Goal: Information Seeking & Learning: Learn about a topic

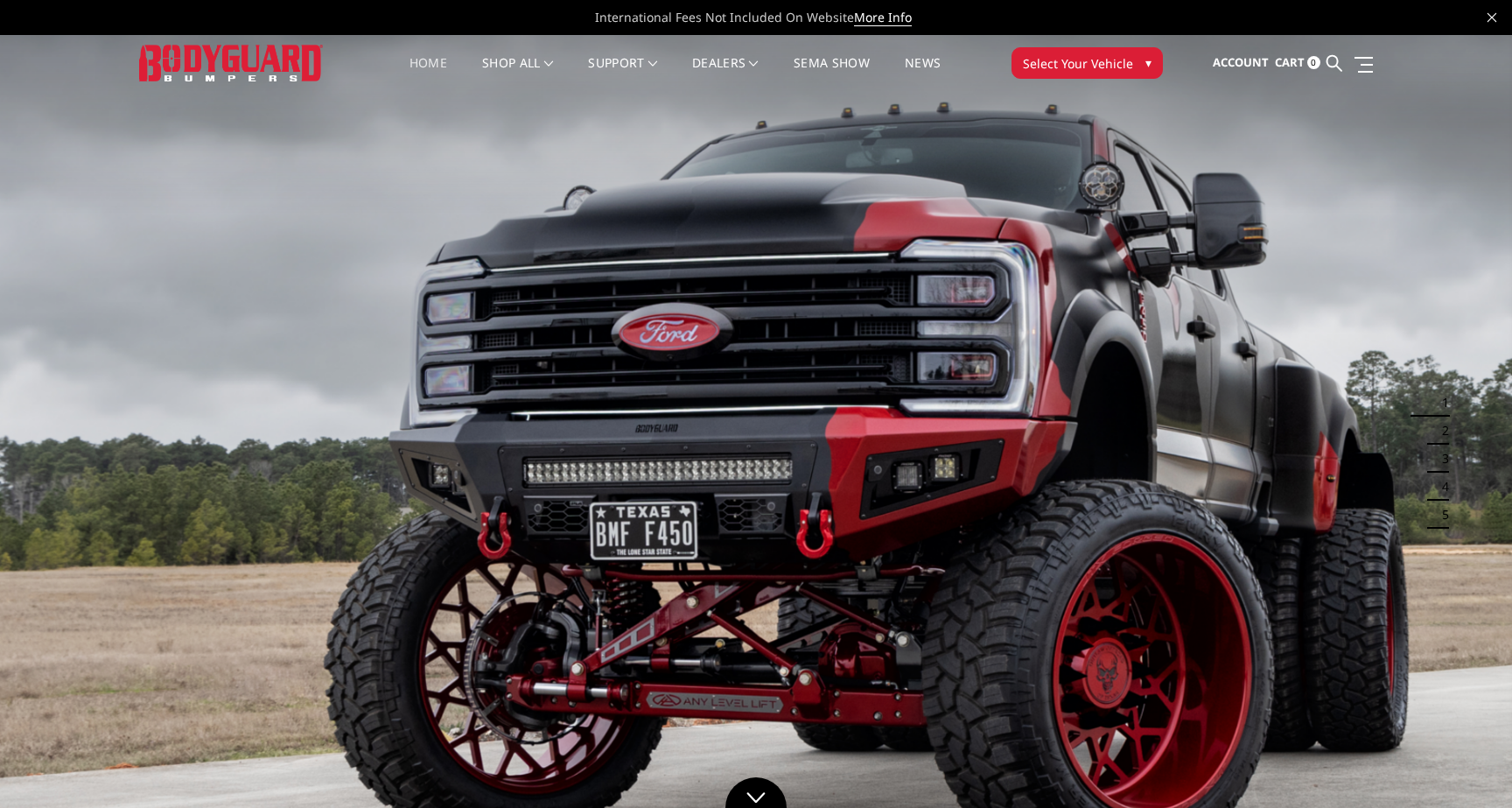
scroll to position [1128, 0]
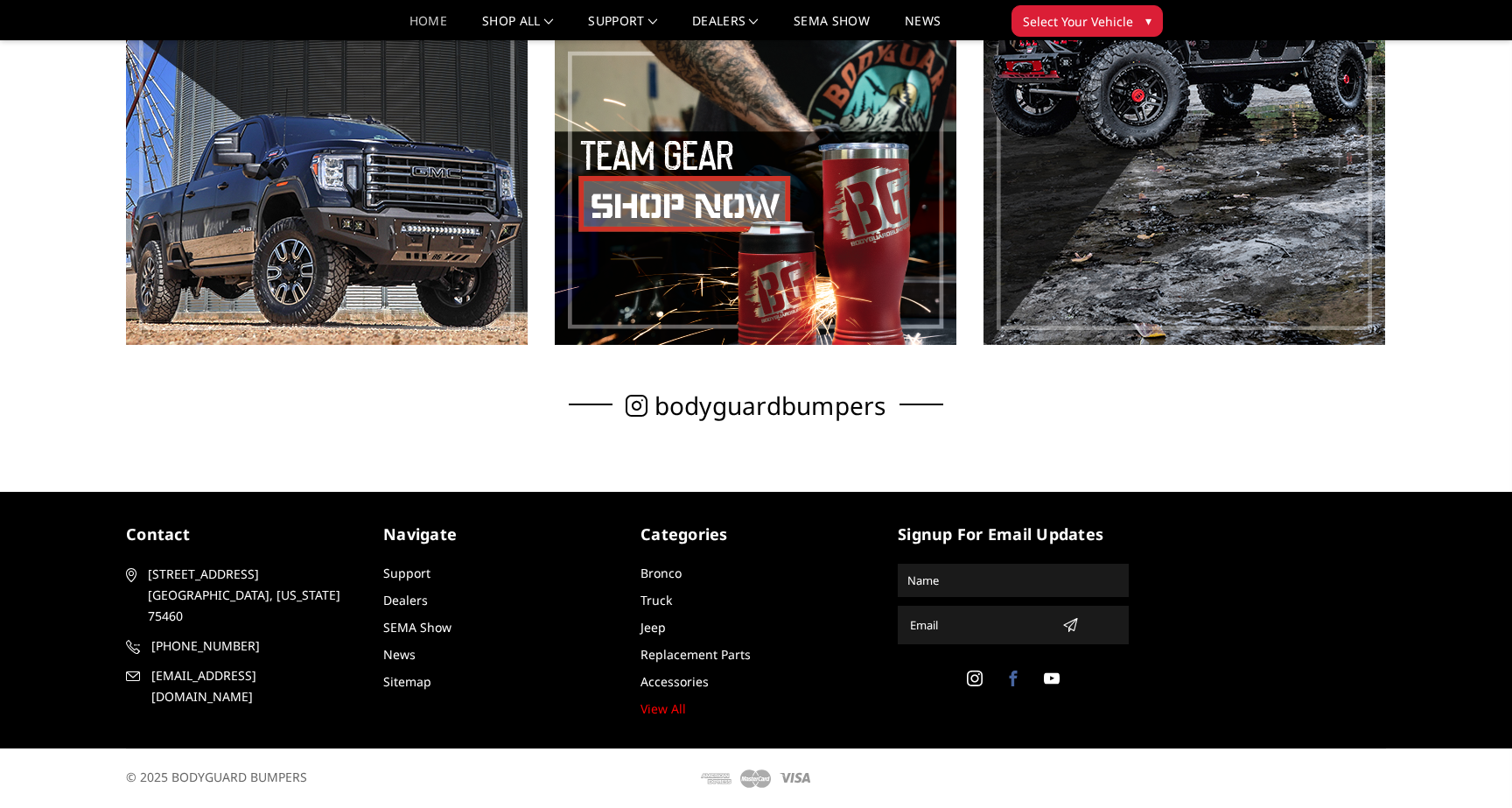
click at [1019, 686] on span at bounding box center [1013, 680] width 21 height 21
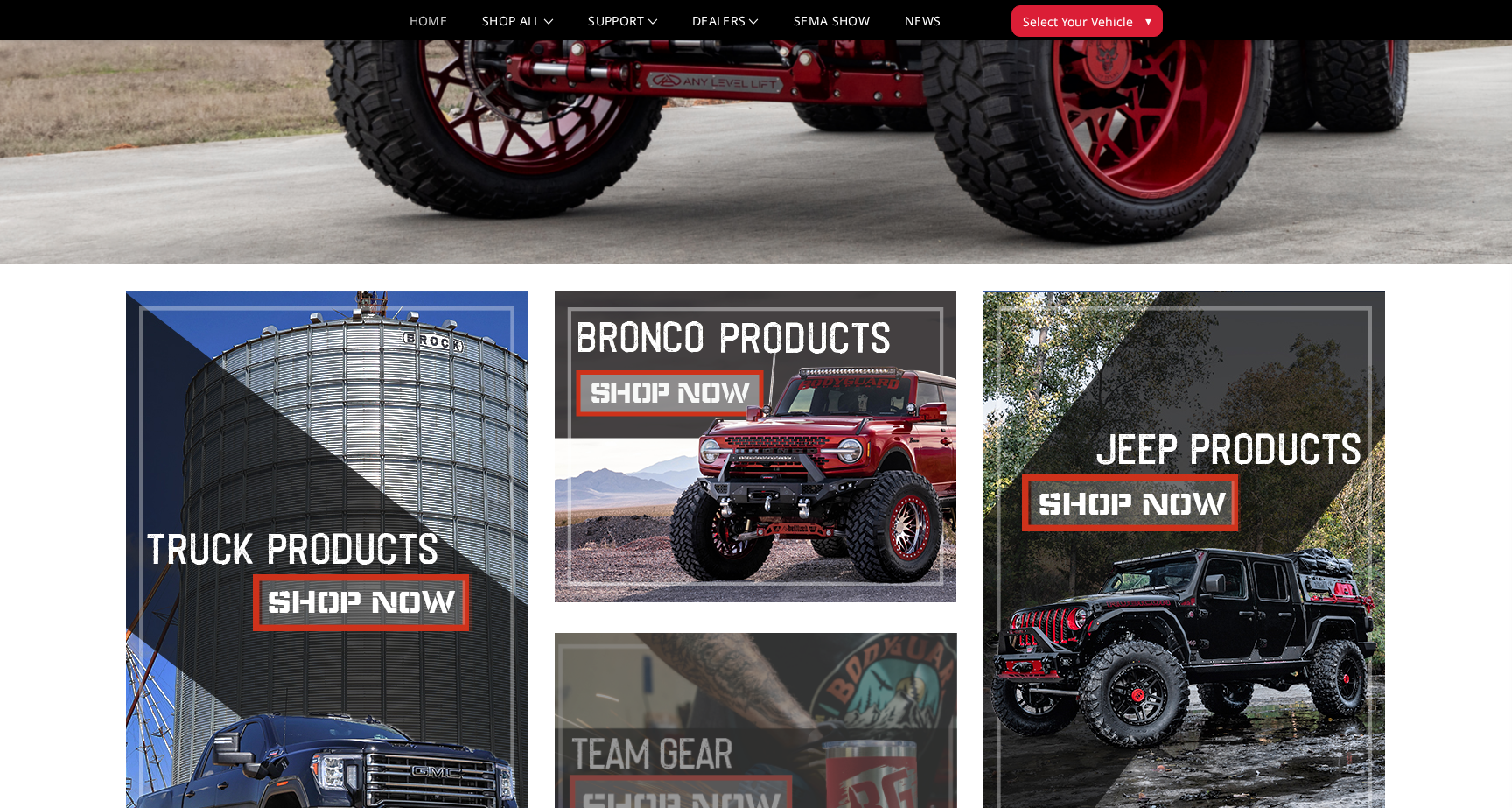
scroll to position [0, 0]
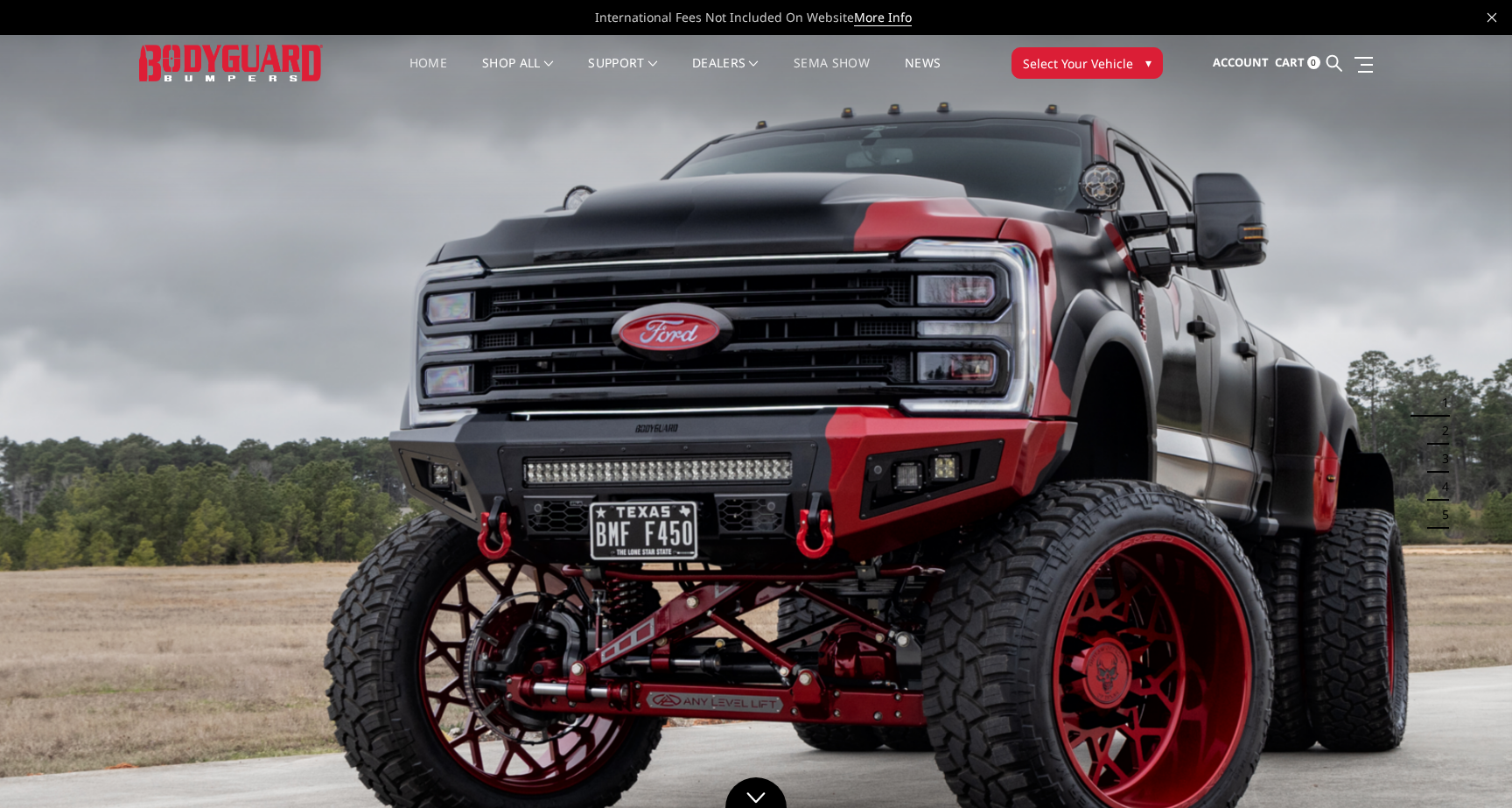
click at [827, 68] on link "SEMA Show" at bounding box center [831, 74] width 76 height 34
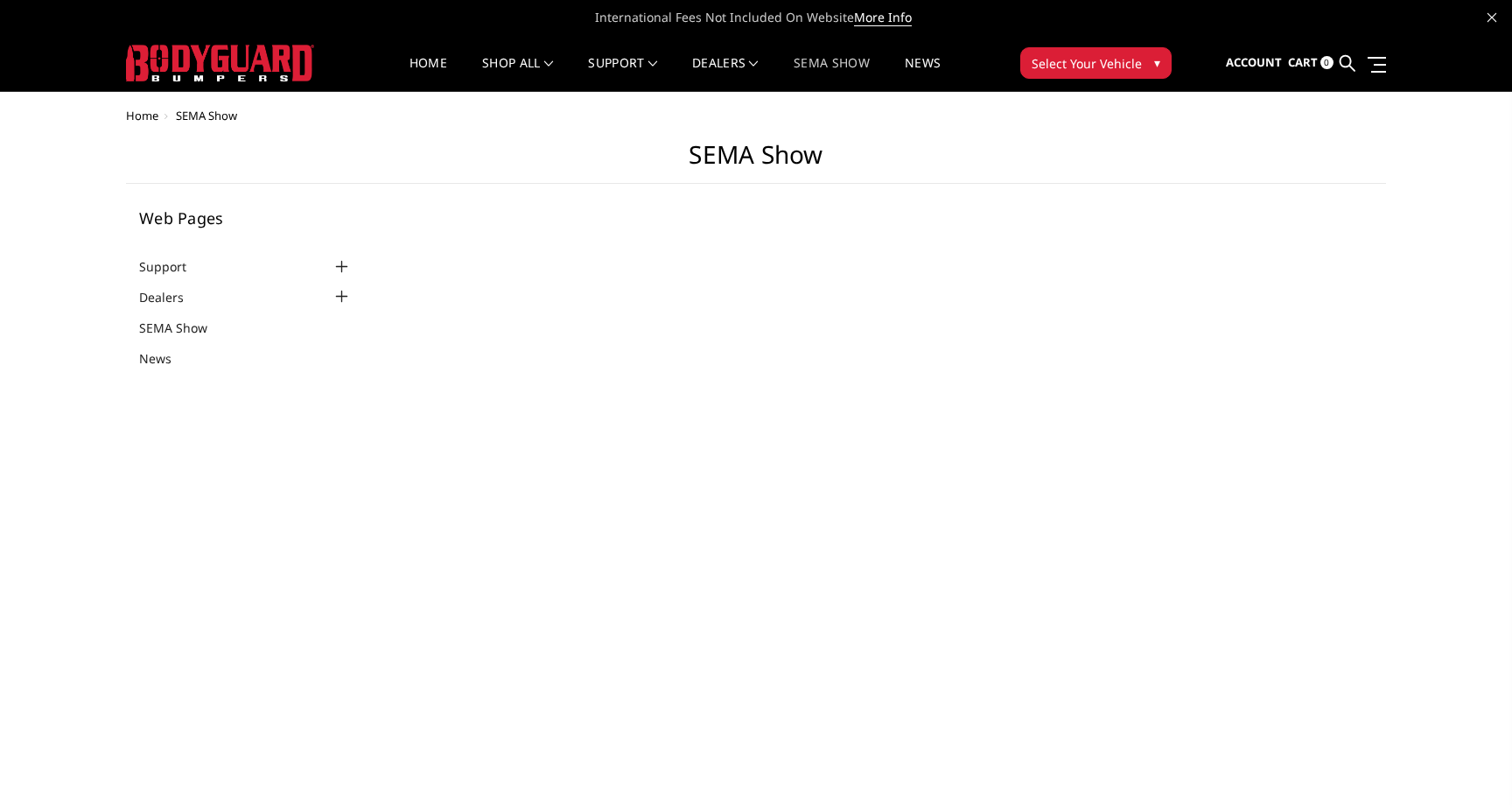
select select "US"
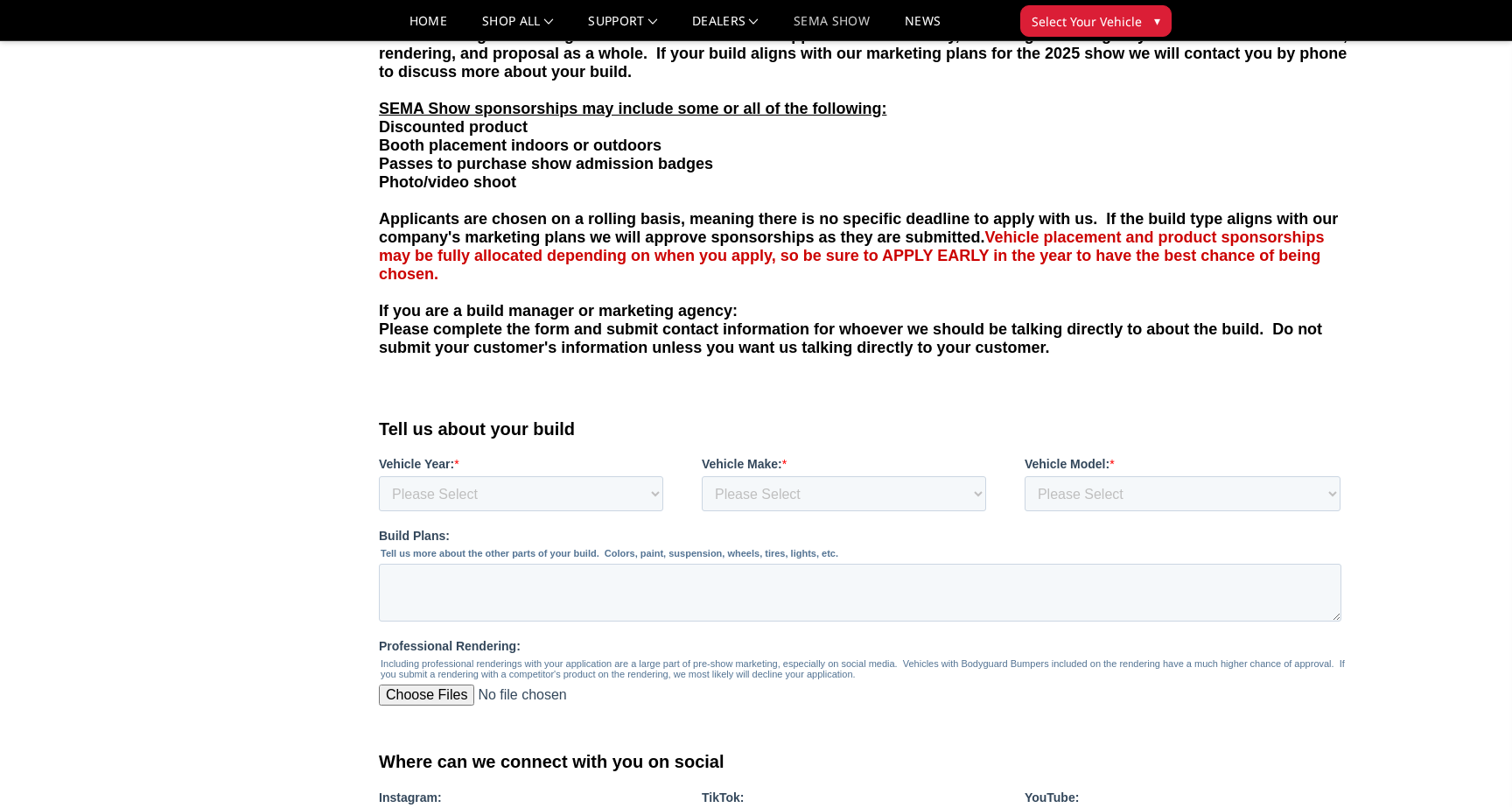
scroll to position [222, 0]
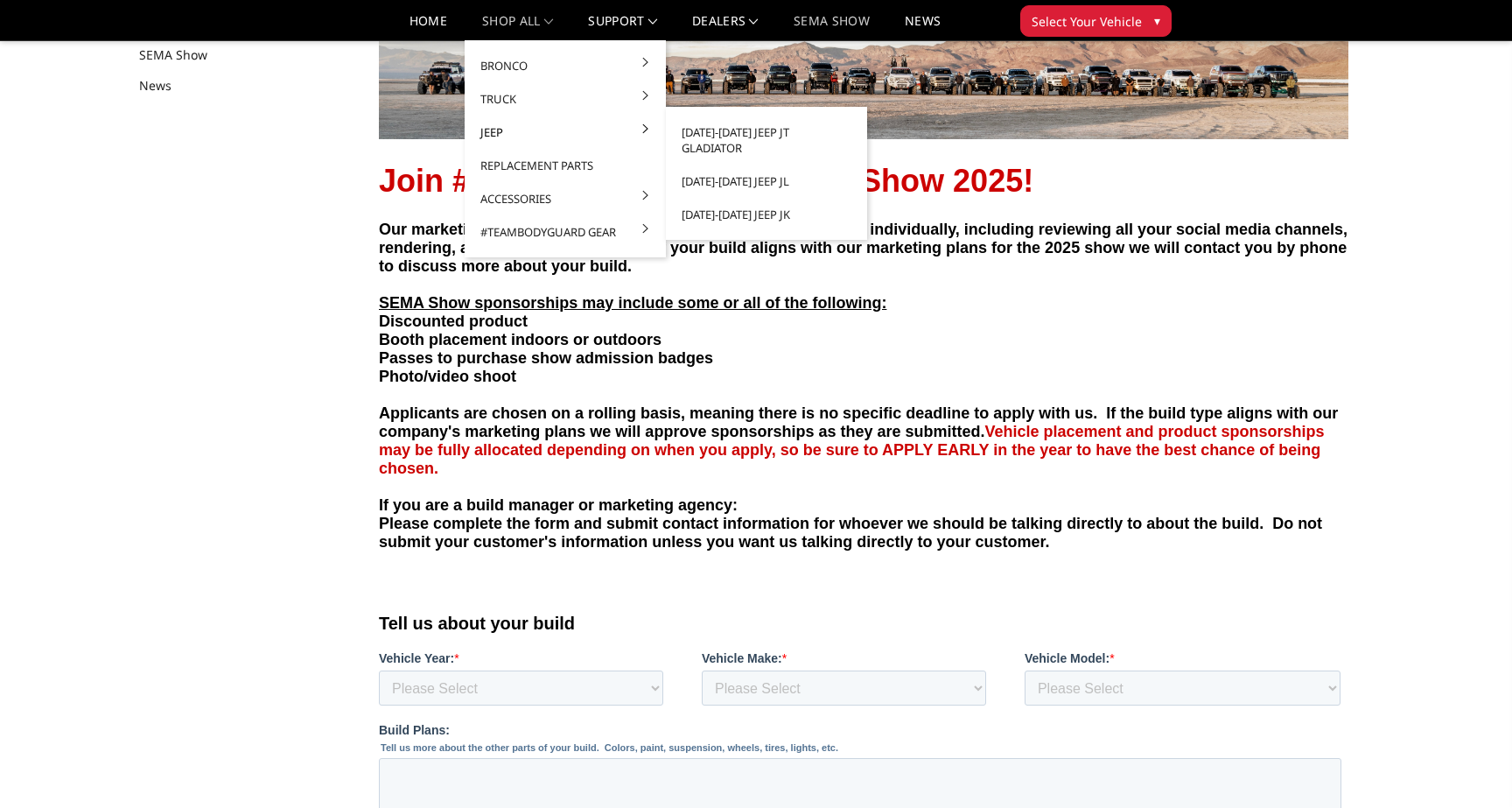
click at [558, 141] on link "Jeep" at bounding box center [565, 132] width 187 height 34
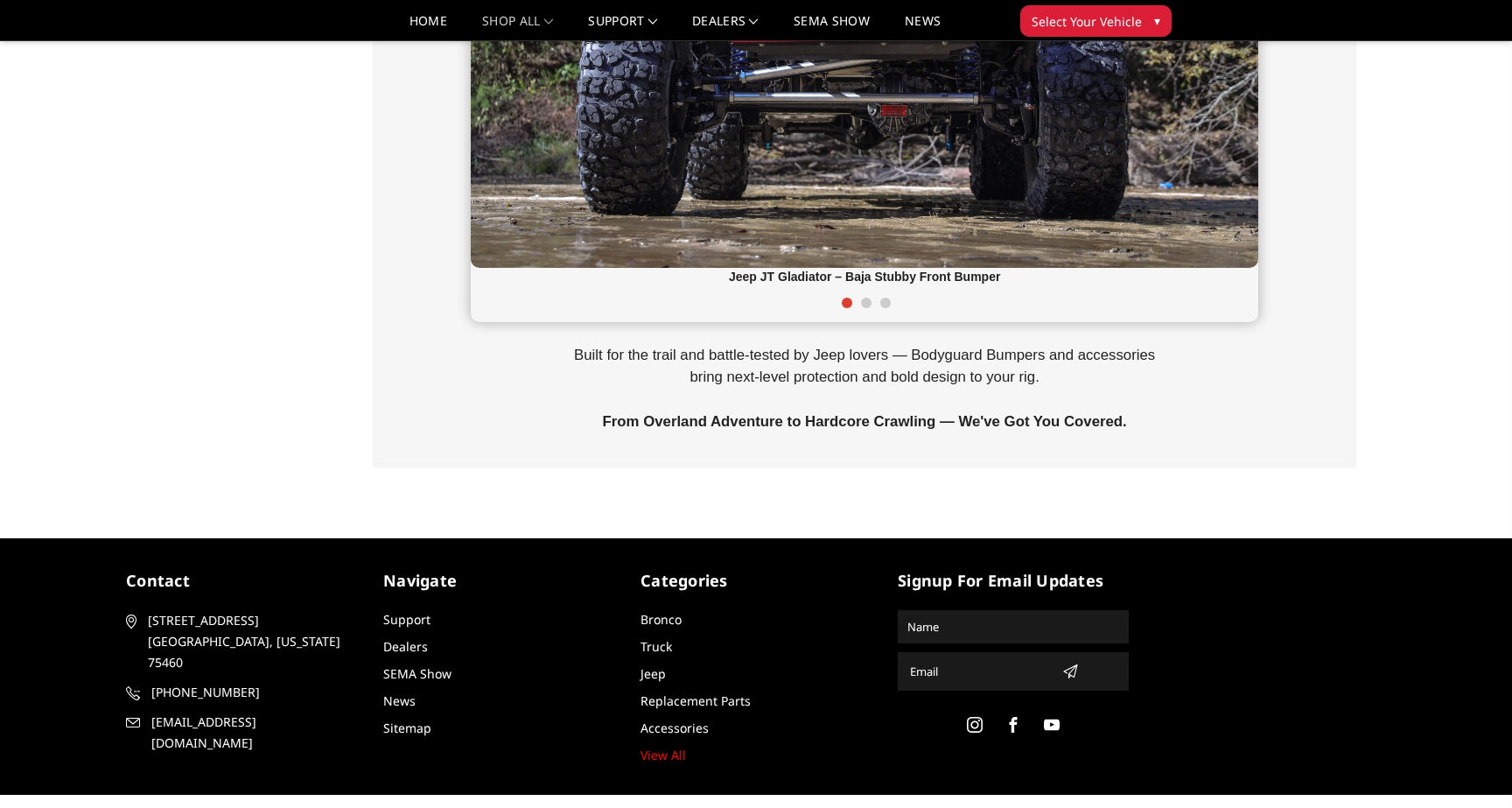
scroll to position [834, 0]
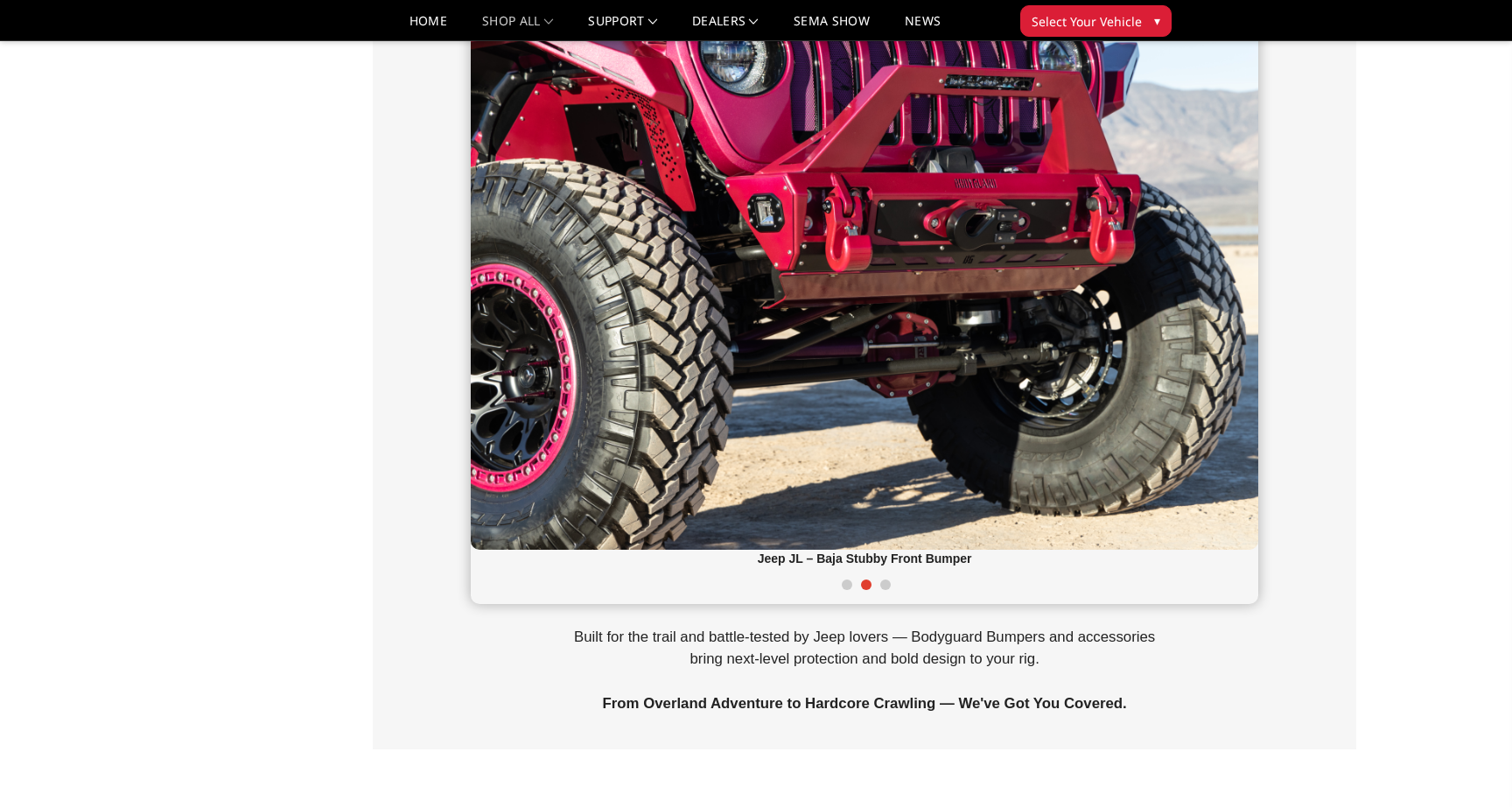
scroll to position [0, 0]
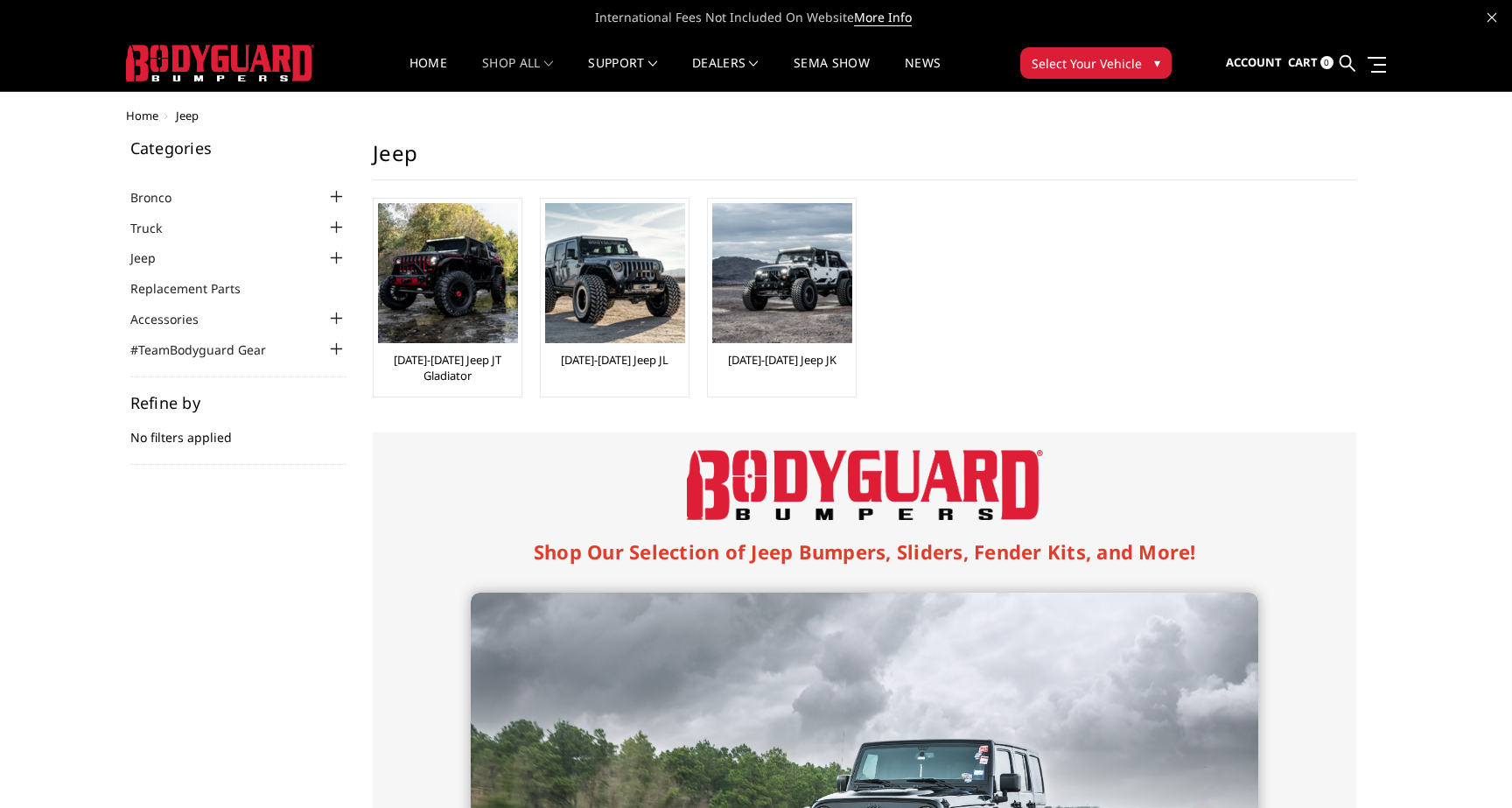
click at [152, 121] on span "Home" at bounding box center [142, 115] width 33 height 16
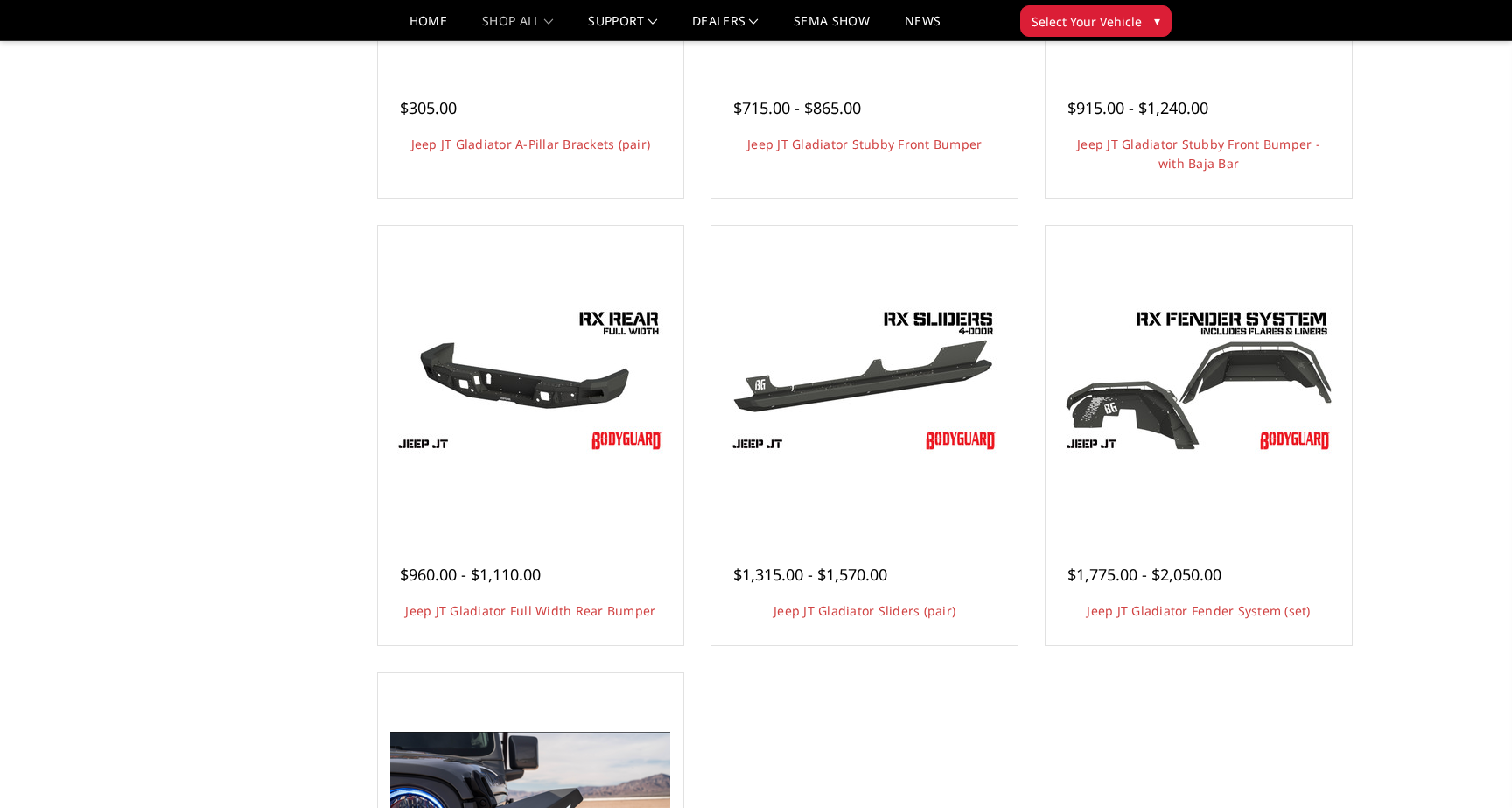
scroll to position [661, 0]
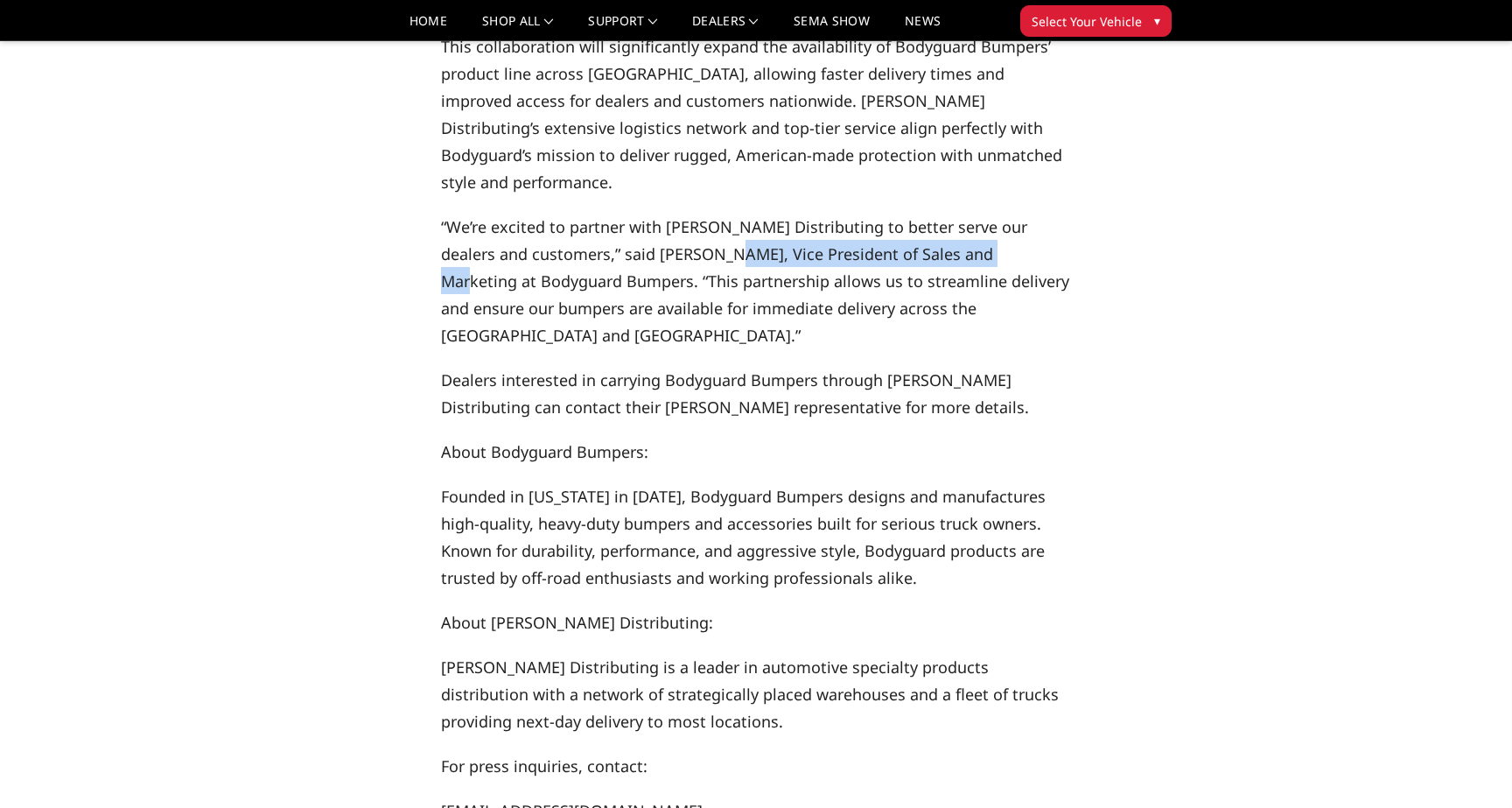
drag, startPoint x: 678, startPoint y: 223, endPoint x: 955, endPoint y: 226, distance: 277.0
click at [955, 226] on span "“We’re excited to partner with Meyer Distributing to better serve our dealers a…" at bounding box center [756, 280] width 628 height 129
copy span "Vice President of Sales and Marketing"
